Goal: Task Accomplishment & Management: Complete application form

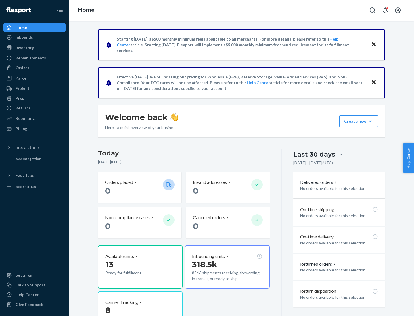
click at [370, 121] on button "Create new Create new inbound Create new order Create new product" at bounding box center [358, 120] width 39 height 11
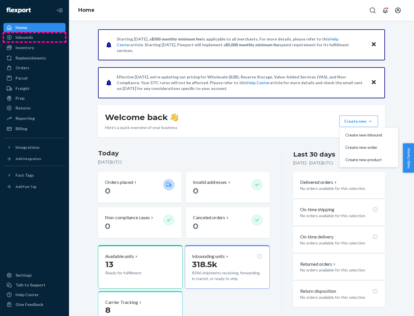
click at [34, 37] on div "Inbounds" at bounding box center [34, 37] width 61 height 8
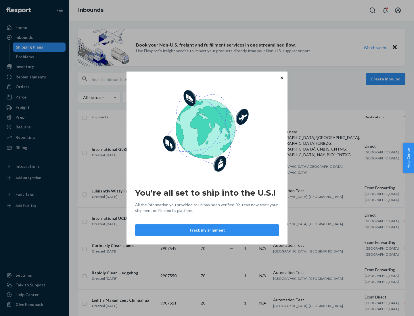
click at [281, 78] on icon "Close" at bounding box center [281, 77] width 2 height 2
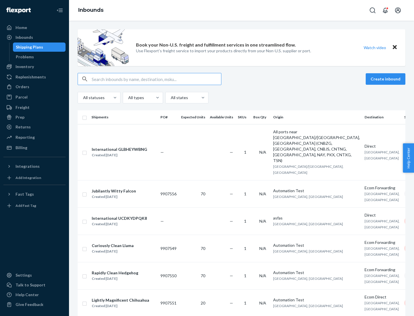
click at [386, 79] on button "Create inbound" at bounding box center [385, 78] width 40 height 11
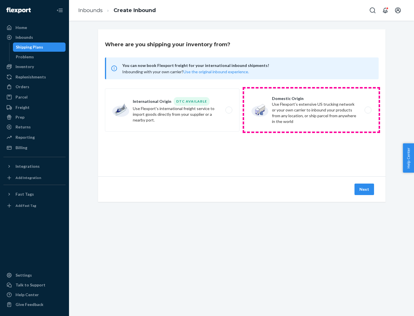
click at [311, 110] on label "Domestic Origin Use Flexport’s extensive US trucking network or your own carrie…" at bounding box center [311, 109] width 134 height 43
click at [367, 110] on input "Domestic Origin Use Flexport’s extensive US trucking network or your own carrie…" at bounding box center [369, 110] width 4 height 4
radio input "true"
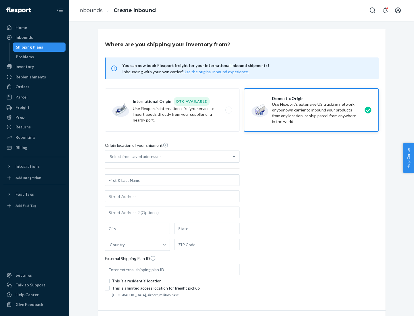
click at [167, 157] on div "Select from saved addresses" at bounding box center [167, 156] width 124 height 11
click at [110, 157] on input "Select from saved addresses" at bounding box center [110, 157] width 1 height 6
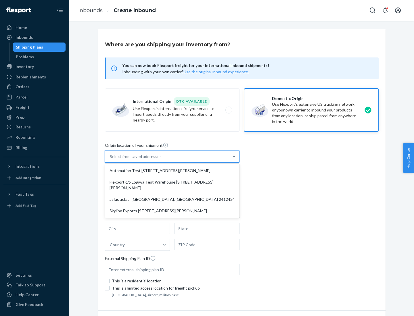
scroll to position [2, 0]
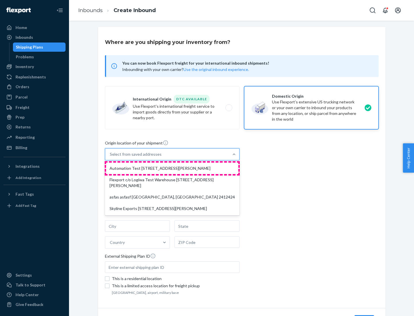
click at [172, 168] on div "Automation Test [STREET_ADDRESS][PERSON_NAME]" at bounding box center [172, 168] width 132 height 11
click at [110, 157] on input "option Automation Test [STREET_ADDRESS][PERSON_NAME] focused, 1 of 4. 4 results…" at bounding box center [110, 154] width 1 height 6
type input "Automation Test"
type input "9th Floor"
type input "[GEOGRAPHIC_DATA]"
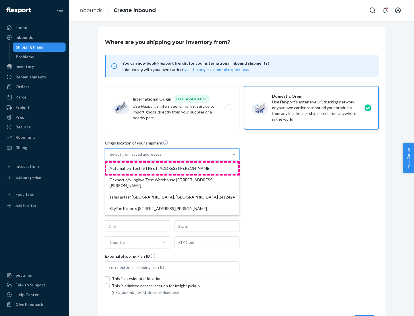
type input "CA"
type input "94104"
type input "[STREET_ADDRESS][PERSON_NAME]"
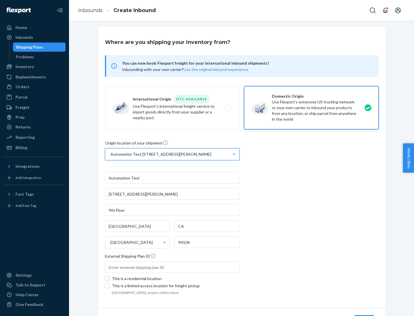
scroll to position [34, 0]
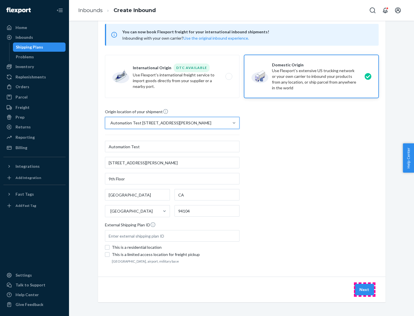
click at [364, 290] on button "Next" at bounding box center [364, 289] width 20 height 11
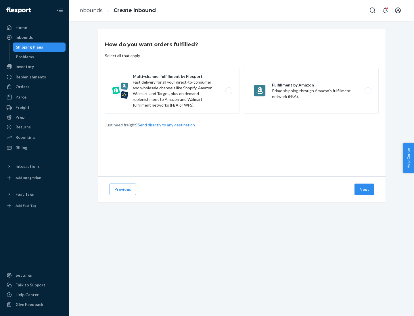
click at [172, 91] on label "Multi-channel fulfillment by Flexport Fast delivery for all your direct-to-cons…" at bounding box center [172, 91] width 134 height 46
click at [228, 91] on input "Multi-channel fulfillment by Flexport Fast delivery for all your direct-to-cons…" at bounding box center [230, 91] width 4 height 4
radio input "true"
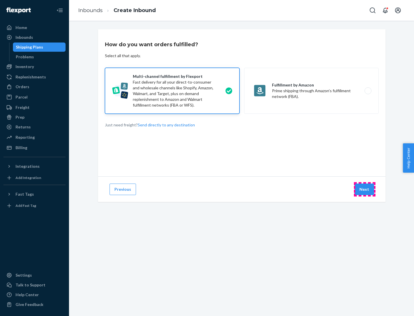
click at [364, 189] on button "Next" at bounding box center [364, 189] width 20 height 11
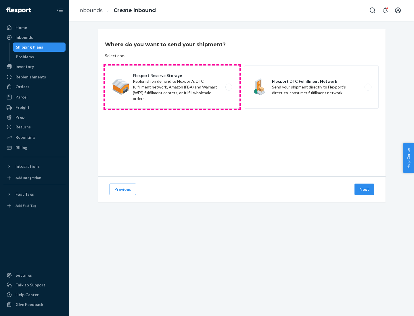
click at [172, 87] on label "Flexport Reserve Storage Replenish on demand to Flexport's DTC fulfillment netw…" at bounding box center [172, 87] width 134 height 43
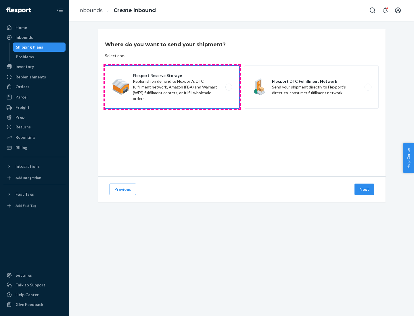
click at [228, 87] on input "Flexport Reserve Storage Replenish on demand to Flexport's DTC fulfillment netw…" at bounding box center [230, 87] width 4 height 4
radio input "true"
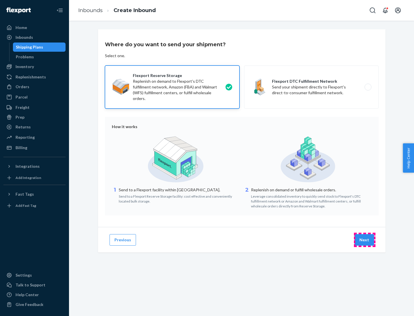
click at [364, 240] on button "Next" at bounding box center [364, 239] width 20 height 11
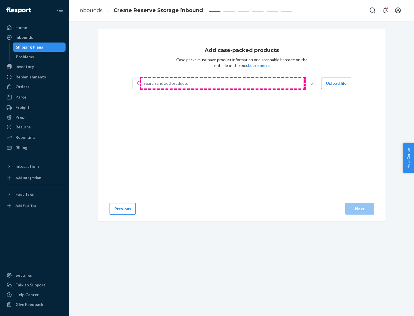
click at [222, 83] on div "Search and add products" at bounding box center [222, 83] width 162 height 10
click at [144, 83] on input "Search and add products" at bounding box center [143, 83] width 1 height 6
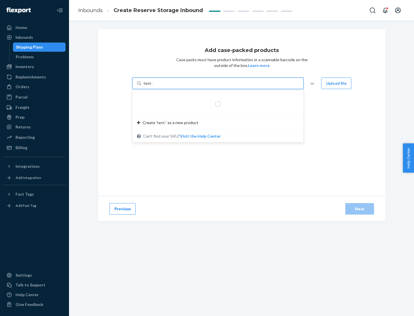
type input "test-syn"
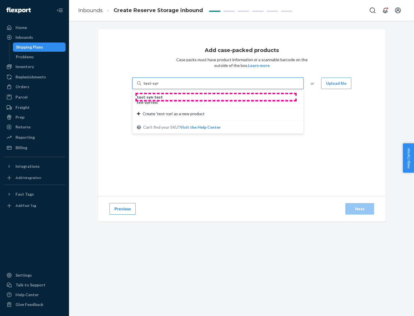
click at [216, 97] on div "test - syn - test" at bounding box center [215, 97] width 157 height 6
click at [158, 86] on input "test-syn" at bounding box center [150, 83] width 15 height 6
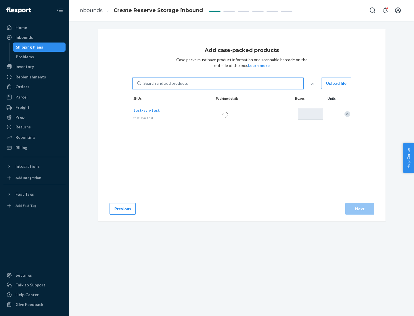
type input "1"
click at [359, 209] on div "Next" at bounding box center [359, 209] width 19 height 6
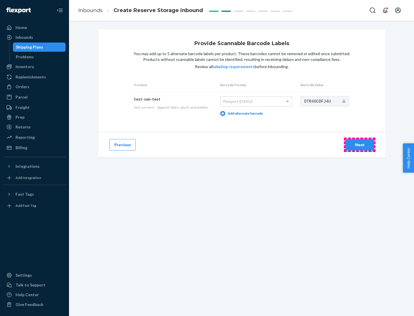
click at [359, 145] on div "Next" at bounding box center [359, 145] width 19 height 6
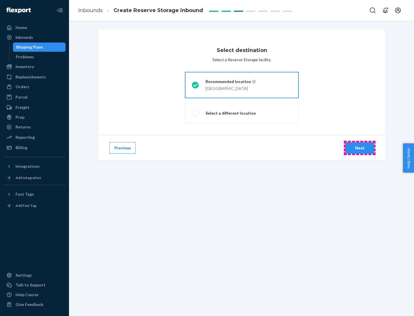
click at [359, 148] on div "Next" at bounding box center [359, 148] width 19 height 6
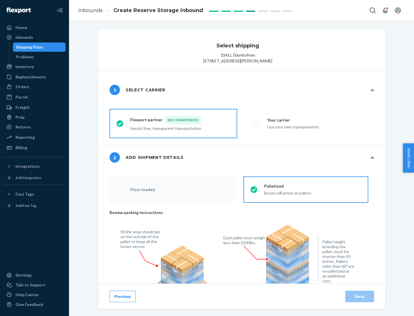
radio input "false"
type input "1"
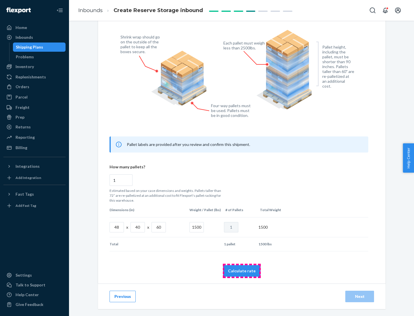
click at [242, 271] on button "Calculate rate" at bounding box center [241, 270] width 37 height 11
radio input "false"
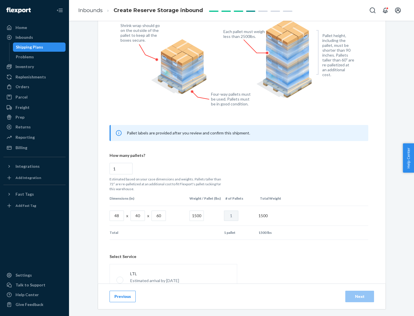
scroll to position [254, 0]
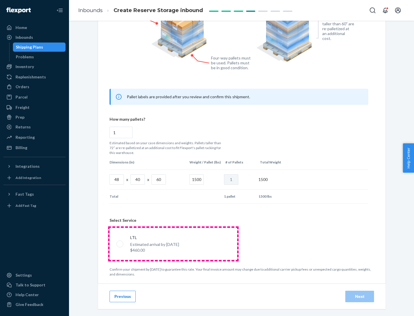
click at [173, 244] on p "Estimated arrival by [DATE]" at bounding box center [154, 245] width 49 height 6
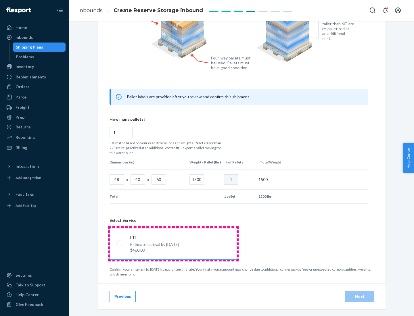
click at [120, 244] on input "LTL Estimated arrival by [DATE] $460.00" at bounding box center [118, 244] width 4 height 4
radio input "true"
radio input "false"
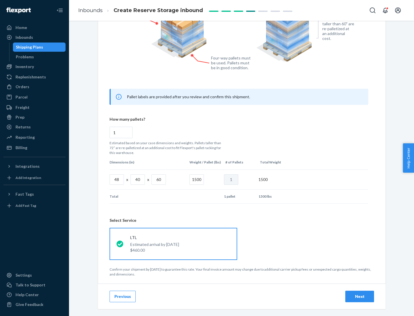
click at [359, 296] on div "Next" at bounding box center [359, 297] width 19 height 6
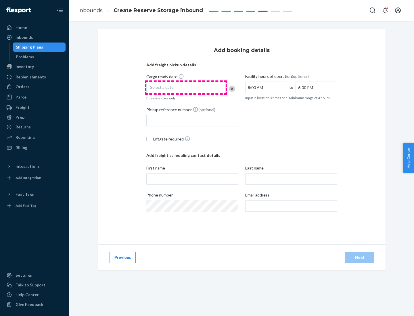
click at [186, 88] on div "Select a date" at bounding box center [185, 87] width 79 height 11
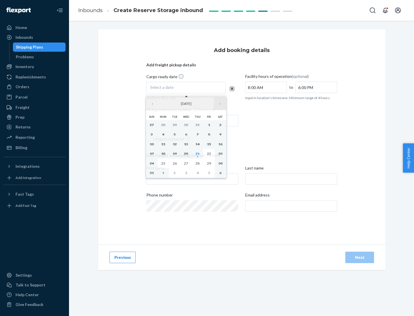
click at [220, 104] on button "›" at bounding box center [219, 103] width 13 height 13
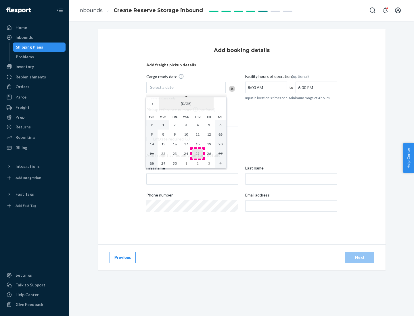
click at [197, 153] on abbr "25" at bounding box center [197, 153] width 4 height 4
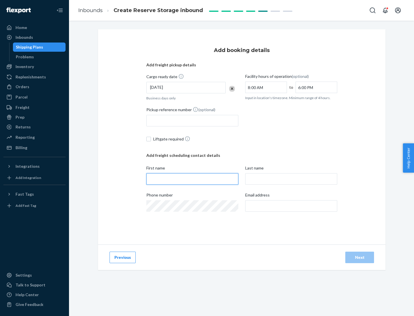
click at [192, 179] on input "First name" at bounding box center [192, 178] width 92 height 11
type input "[PERSON_NAME]"
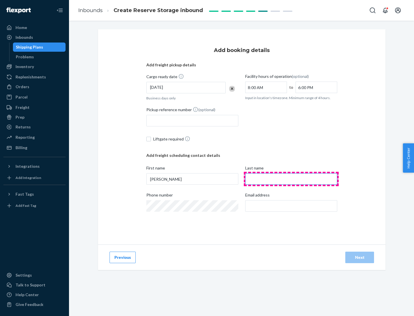
click at [291, 179] on input "Last name" at bounding box center [291, 178] width 92 height 11
type input "Doe"
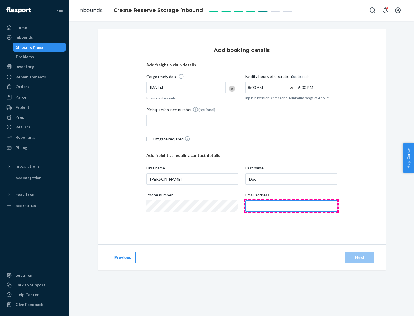
click at [291, 206] on input "Email address" at bounding box center [291, 205] width 92 height 11
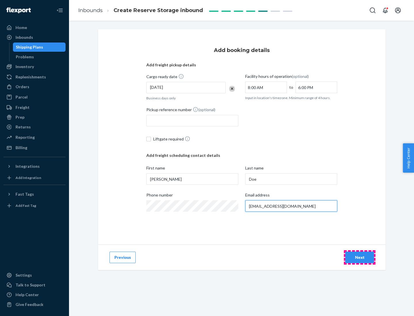
type input "[EMAIL_ADDRESS][DOMAIN_NAME]"
click at [359, 257] on div "Next" at bounding box center [359, 258] width 19 height 6
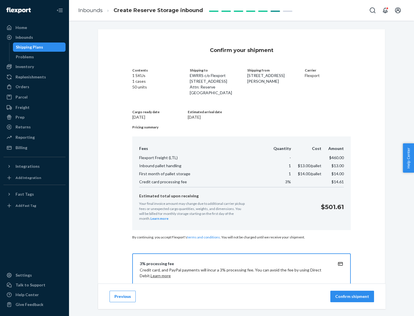
scroll to position [83, 0]
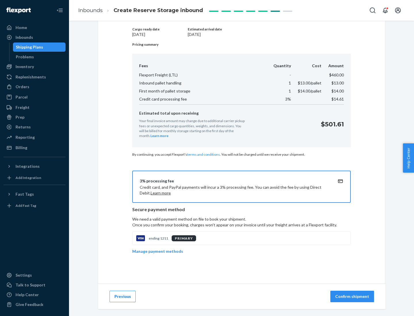
click at [353, 296] on p "Confirm shipment" at bounding box center [352, 297] width 34 height 6
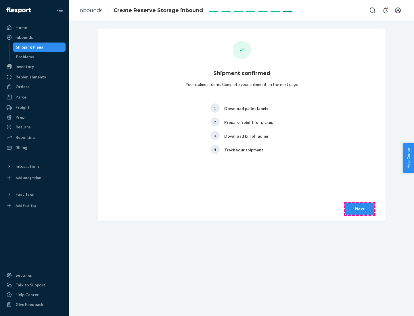
click at [359, 209] on div "Next" at bounding box center [359, 209] width 19 height 6
